Goal: Task Accomplishment & Management: Complete application form

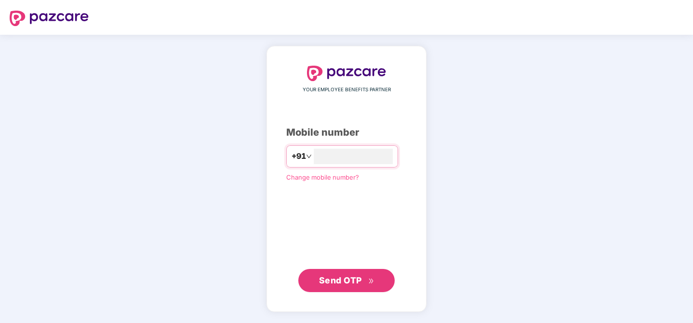
type input "**********"
click at [358, 281] on span "Send OTP" at bounding box center [340, 280] width 43 height 10
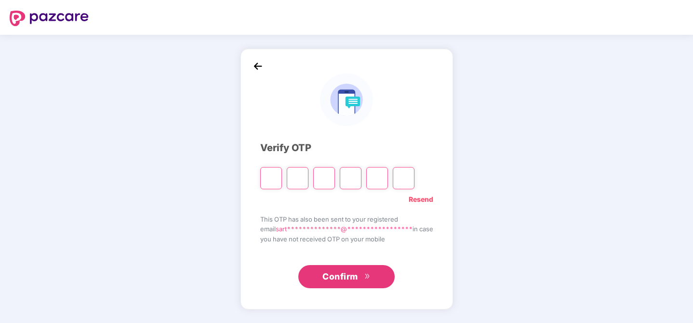
type input "*"
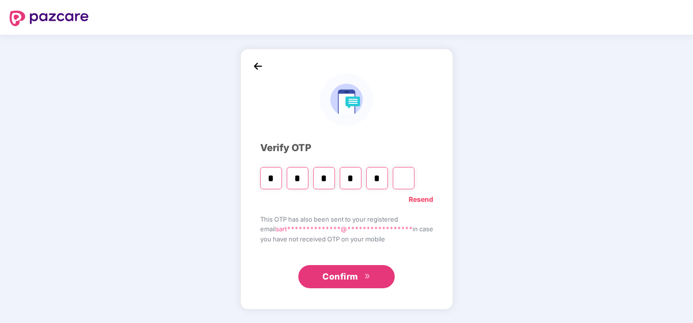
type input "*"
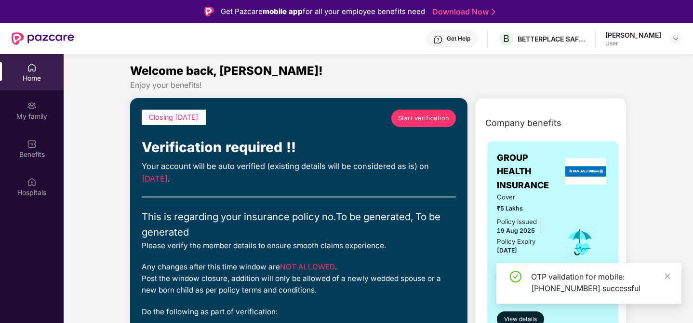
click at [428, 122] on span "Start verification" at bounding box center [423, 118] width 51 height 10
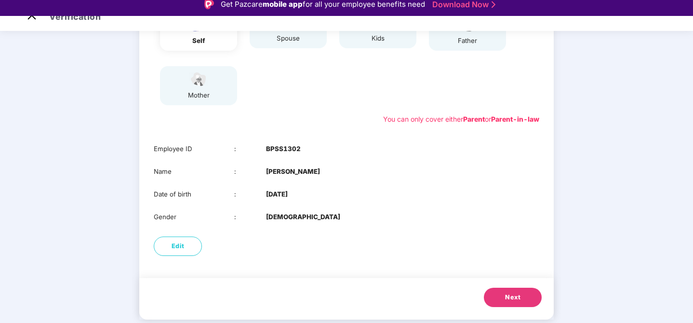
scroll to position [10, 0]
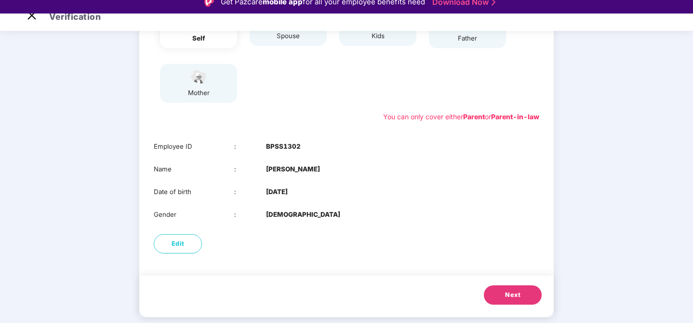
click at [499, 293] on button "Next" at bounding box center [513, 294] width 58 height 19
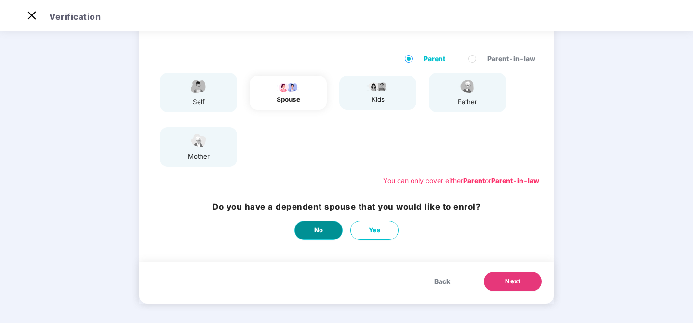
click at [317, 232] on span "No" at bounding box center [318, 230] width 9 height 10
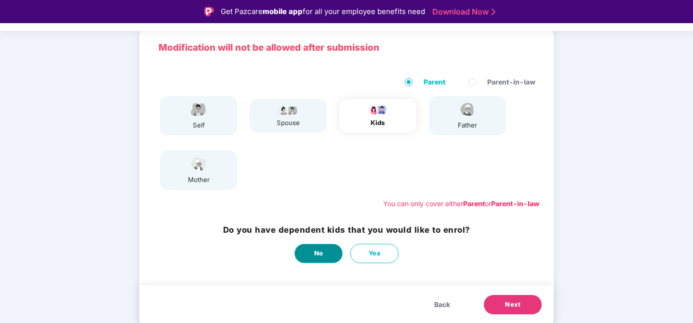
click at [306, 251] on button "No" at bounding box center [319, 253] width 48 height 19
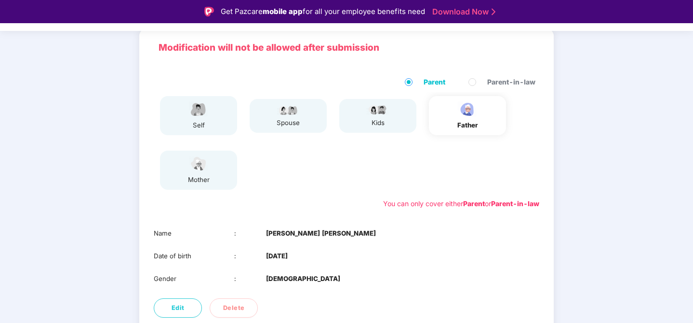
scroll to position [118, 0]
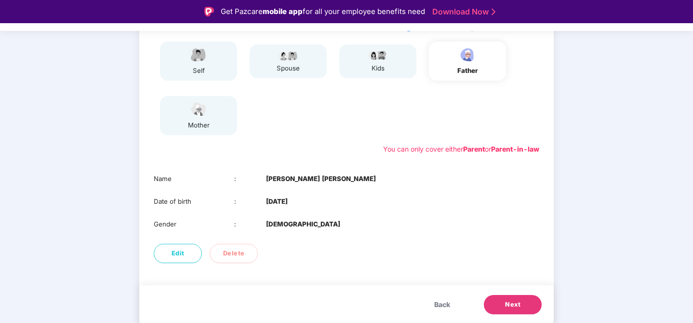
click at [524, 299] on button "Next" at bounding box center [513, 304] width 58 height 19
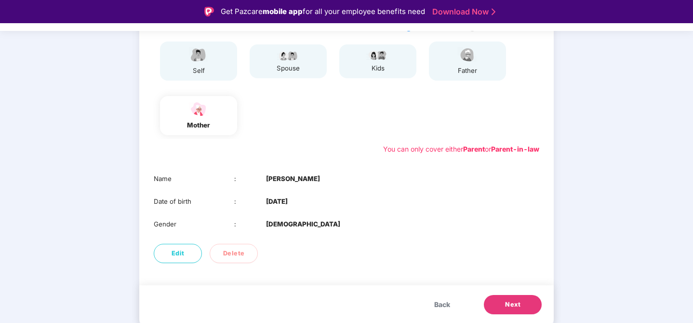
scroll to position [23, 0]
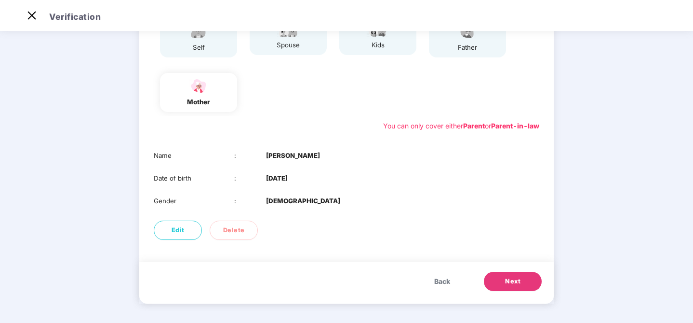
click at [521, 281] on button "Next" at bounding box center [513, 280] width 58 height 19
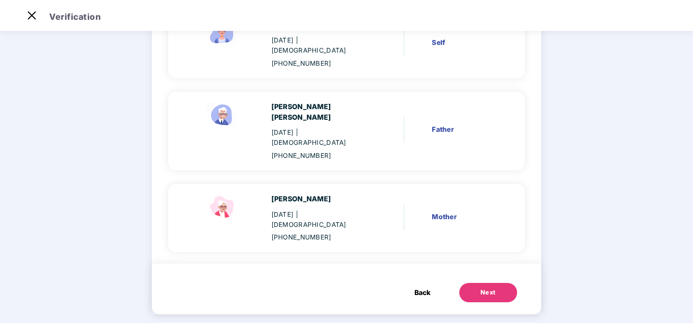
scroll to position [87, 0]
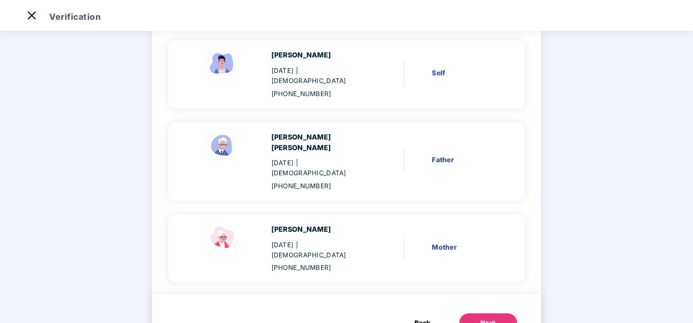
click at [493, 313] on button "Next" at bounding box center [489, 322] width 58 height 19
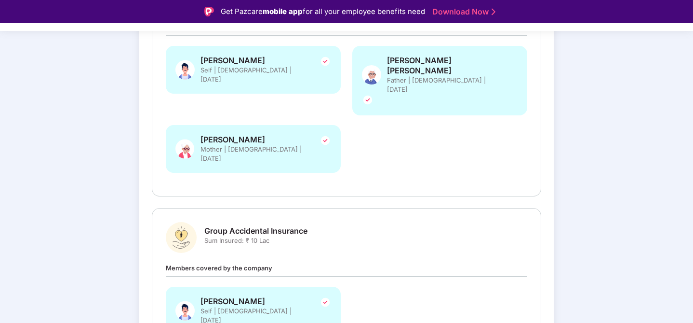
scroll to position [239, 0]
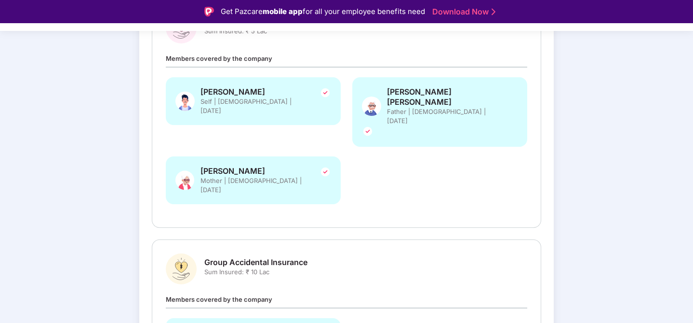
scroll to position [165, 0]
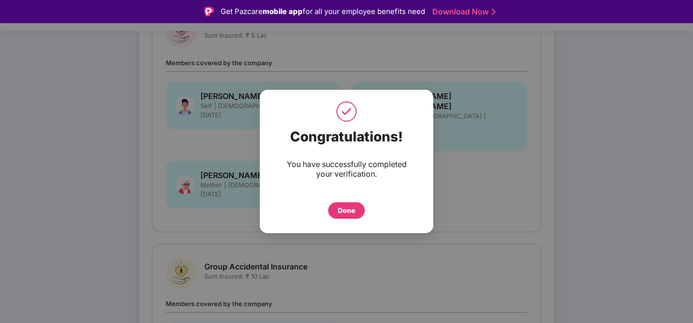
click at [341, 212] on div "Done" at bounding box center [346, 210] width 17 height 11
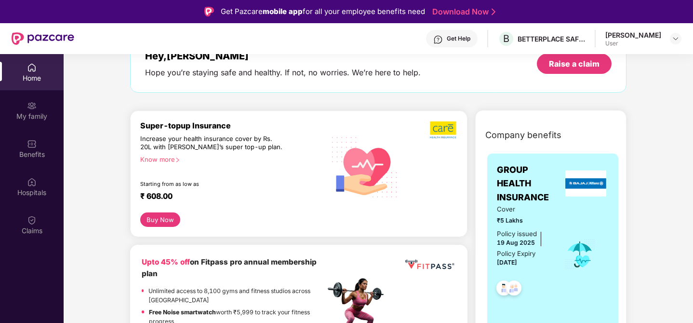
scroll to position [75, 0]
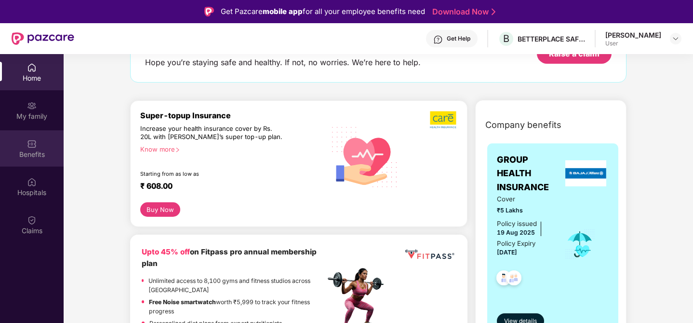
click at [45, 163] on div "Benefits" at bounding box center [32, 148] width 64 height 36
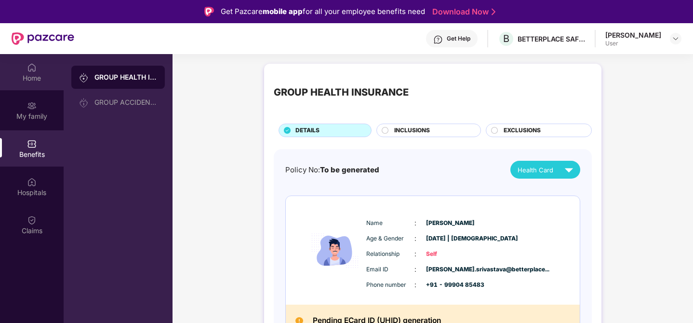
click at [25, 69] on div "Home" at bounding box center [32, 72] width 64 height 36
